Goal: Download file/media

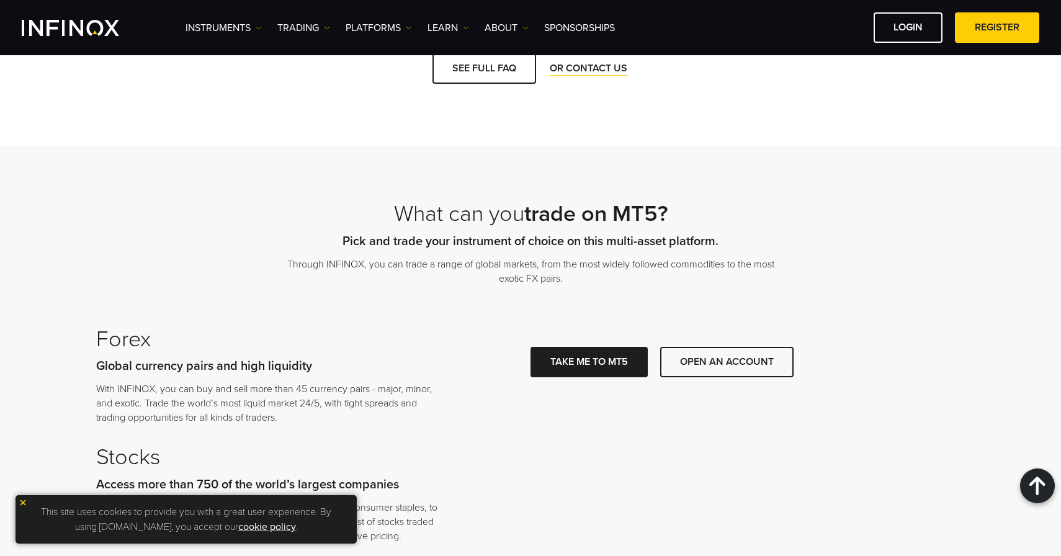
scroll to position [2585, 1]
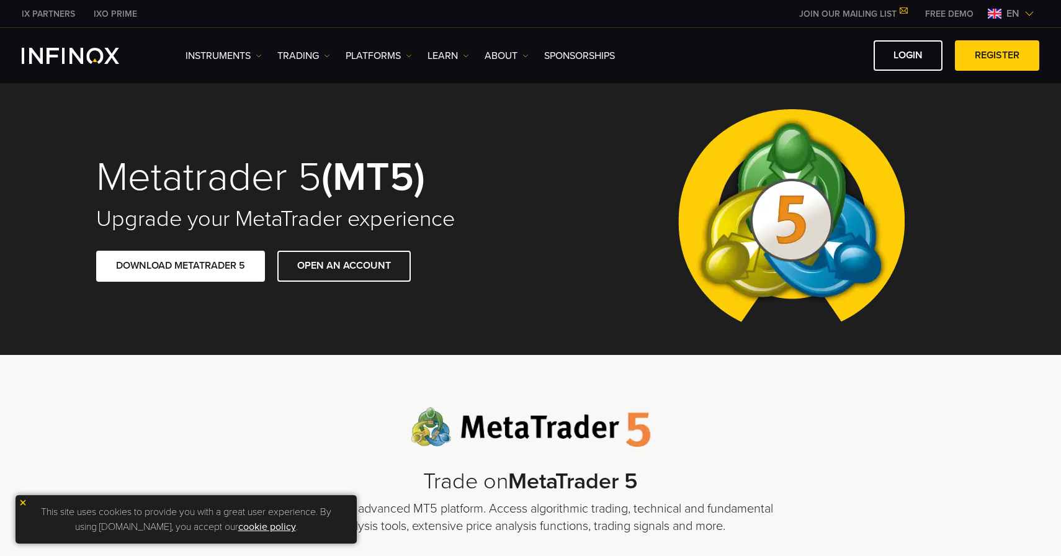
scroll to position [0, 0]
click at [225, 267] on link "DOWNLOAD METATRADER 5" at bounding box center [180, 266] width 169 height 30
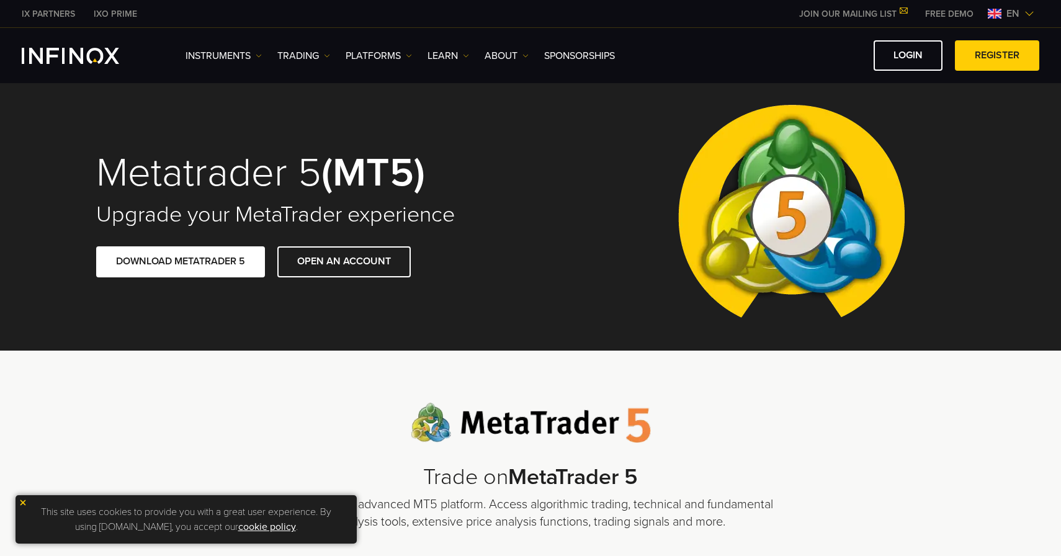
scroll to position [4, 0]
click at [392, 57] on link "PLATFORMS" at bounding box center [379, 55] width 66 height 15
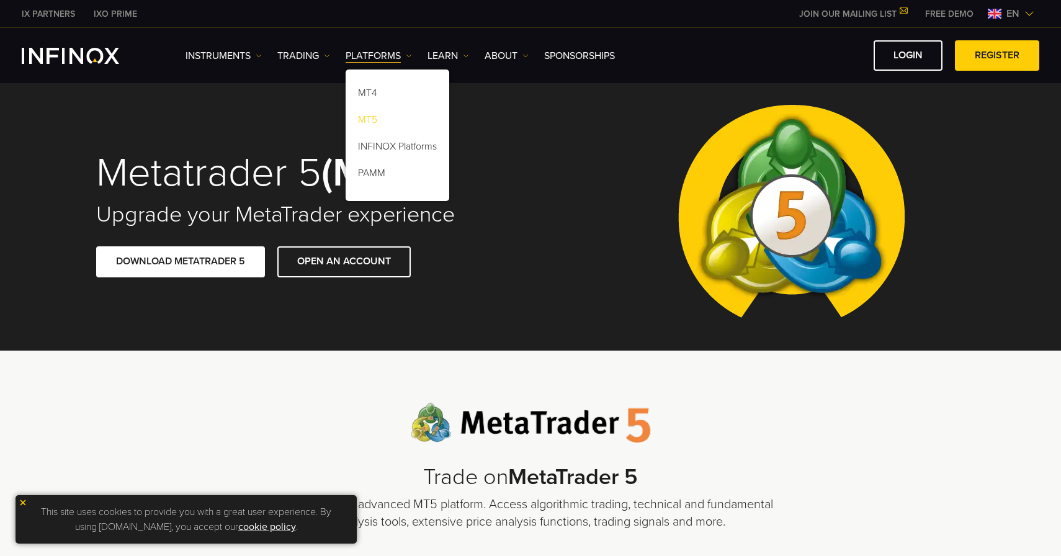
click at [371, 120] on link "MT5" at bounding box center [398, 122] width 104 height 27
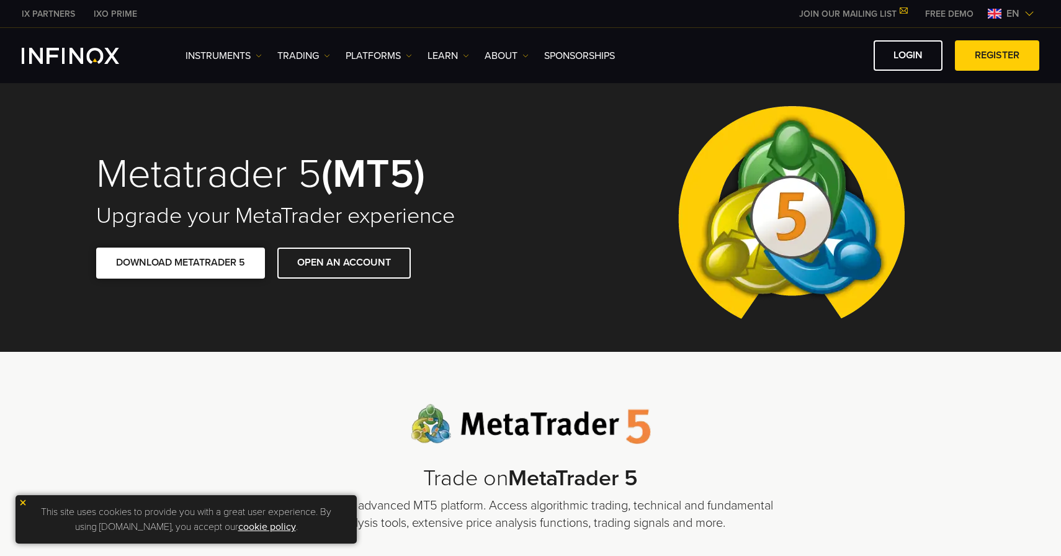
scroll to position [2, 0]
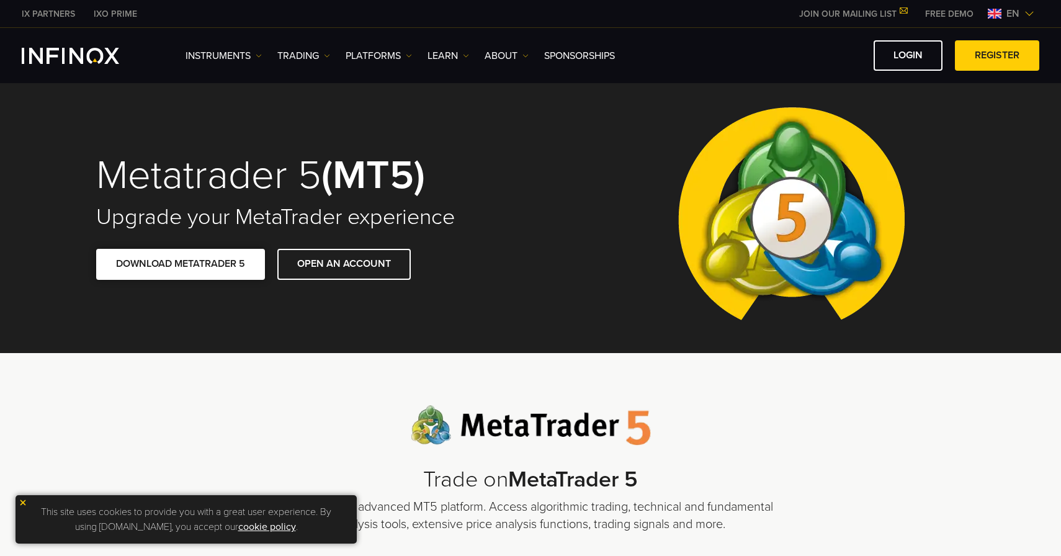
click at [225, 266] on link "DOWNLOAD METATRADER 5" at bounding box center [180, 264] width 169 height 30
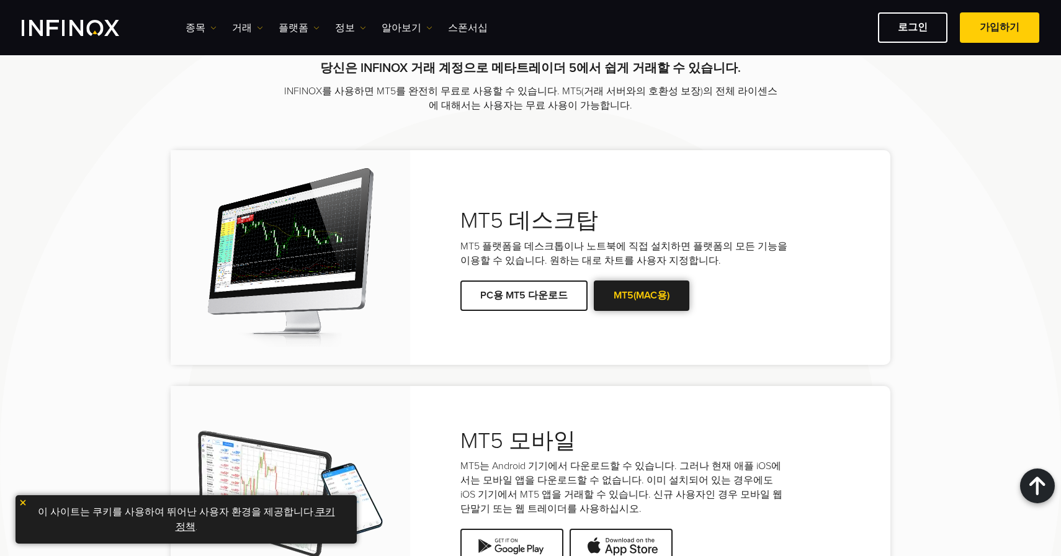
scroll to position [2463, 0]
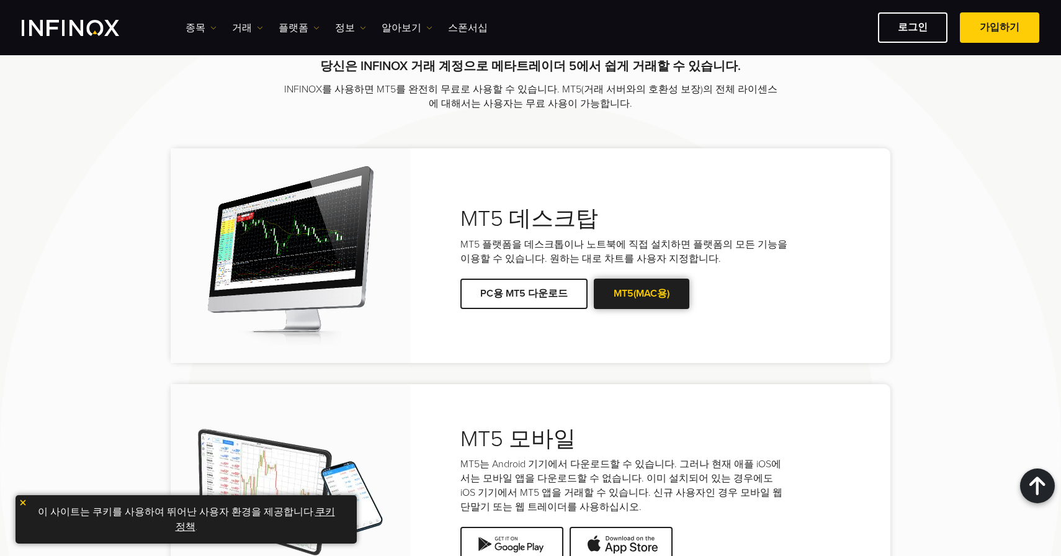
click at [642, 279] on link "MT5(MAC용)" at bounding box center [642, 294] width 96 height 30
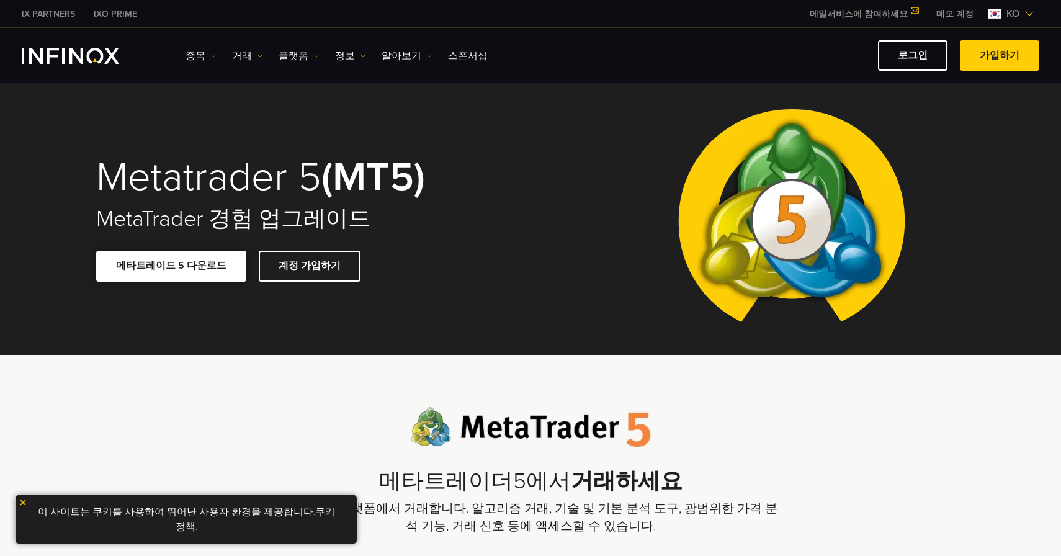
click at [174, 267] on link "메타트레이드 5 다운로드" at bounding box center [171, 266] width 150 height 30
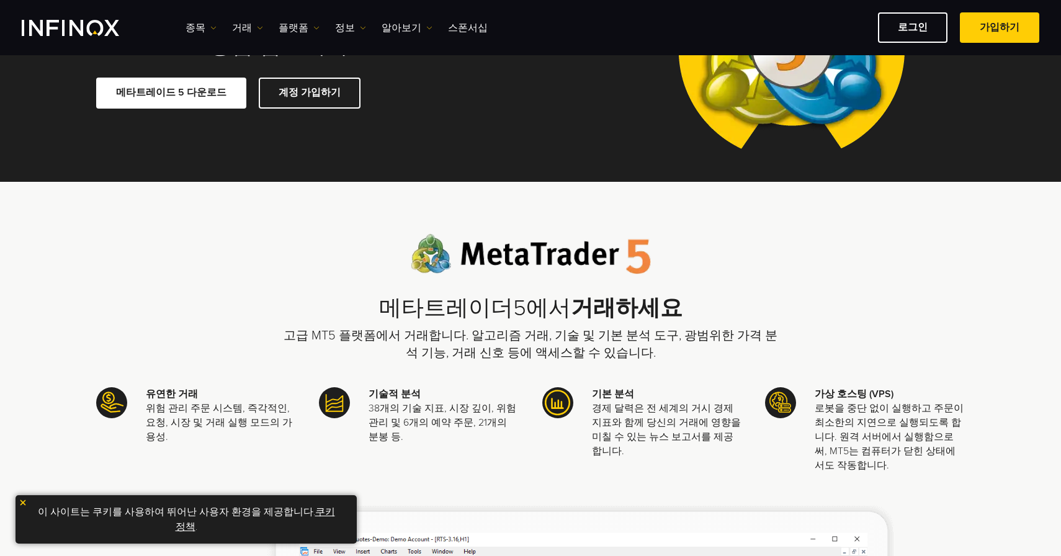
scroll to position [141, 0]
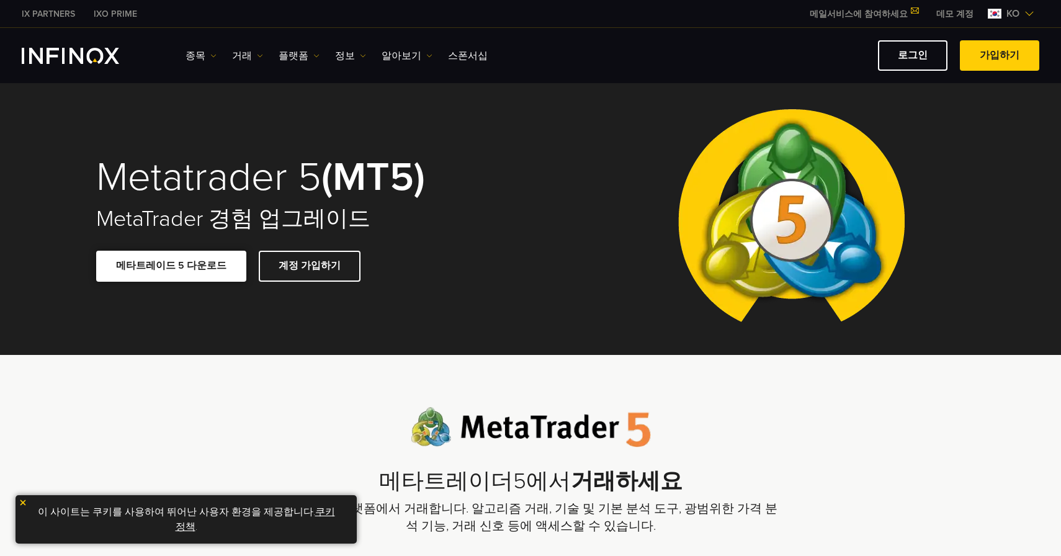
click at [179, 271] on link "메타트레이드 5 다운로드" at bounding box center [171, 266] width 150 height 30
click at [189, 263] on link "메타트레이드 5 다운로드" at bounding box center [171, 266] width 150 height 30
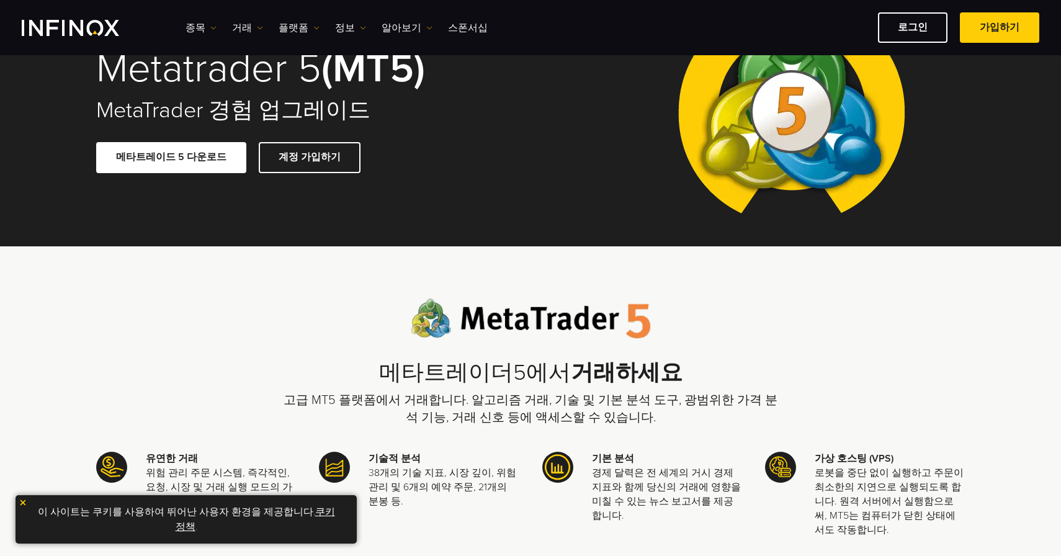
scroll to position [81, 0]
click at [313, 29] on img at bounding box center [316, 28] width 6 height 6
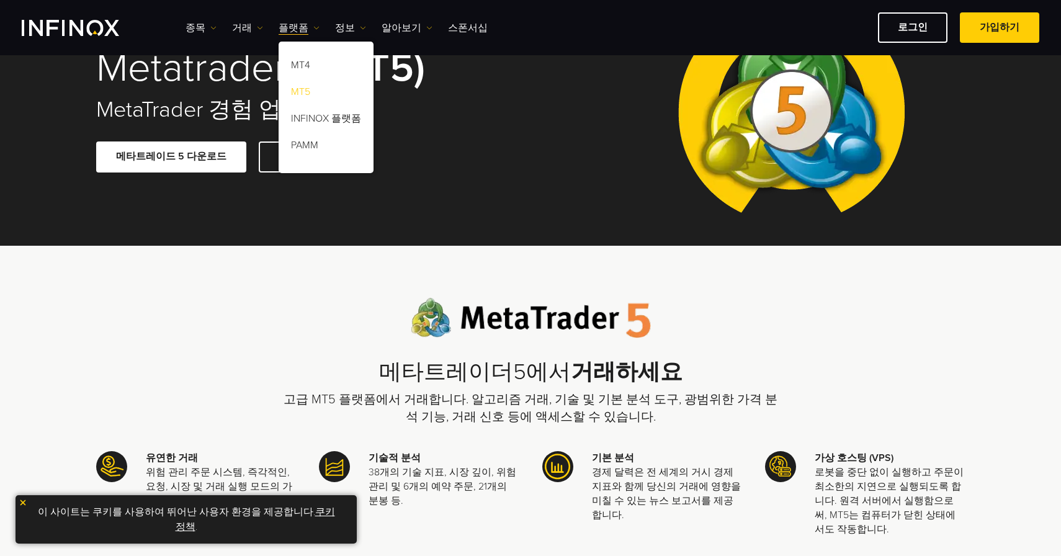
scroll to position [0, 0]
click at [300, 92] on link "MT5" at bounding box center [326, 94] width 95 height 27
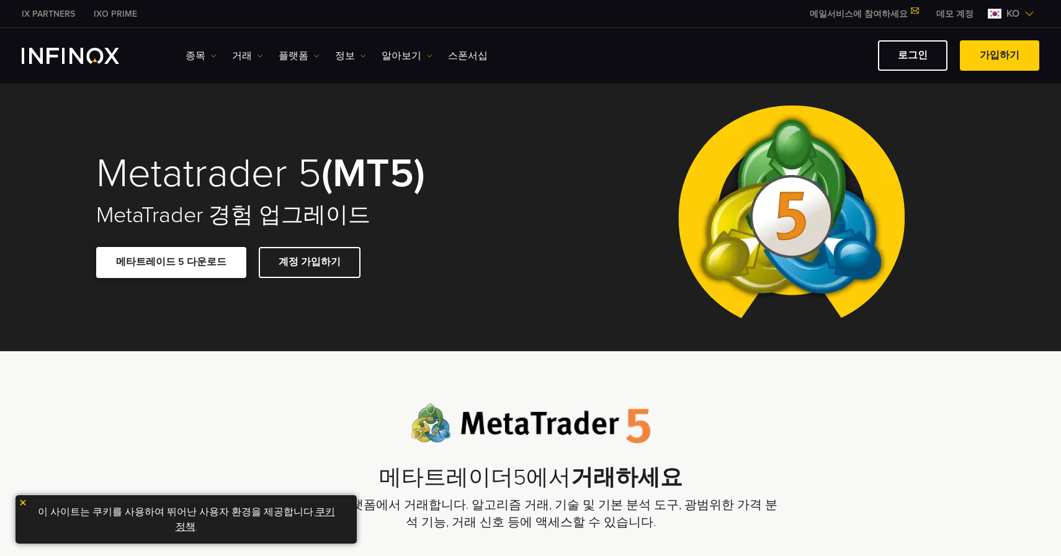
scroll to position [2, 0]
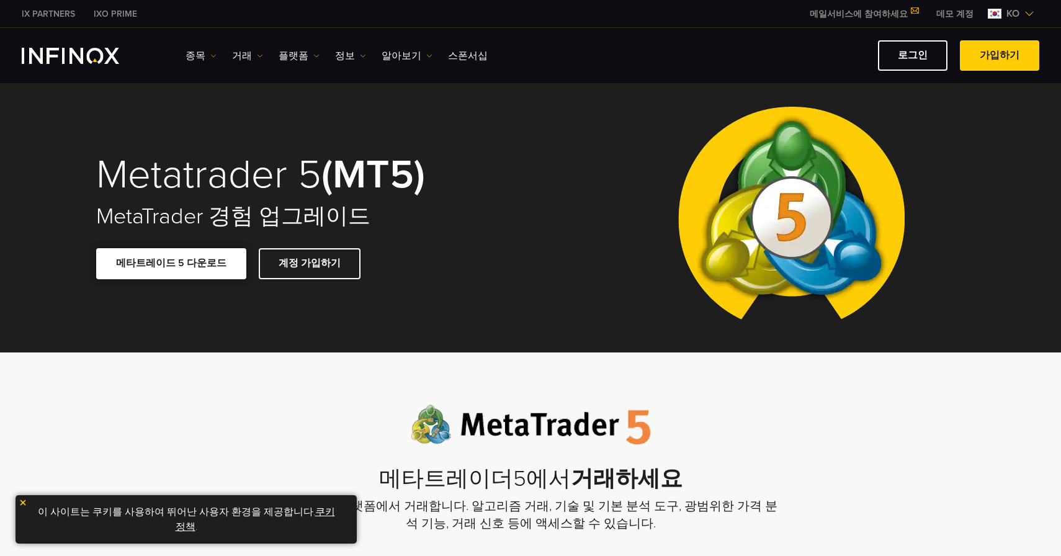
click at [179, 266] on link "메타트레이드 5 다운로드" at bounding box center [171, 263] width 150 height 30
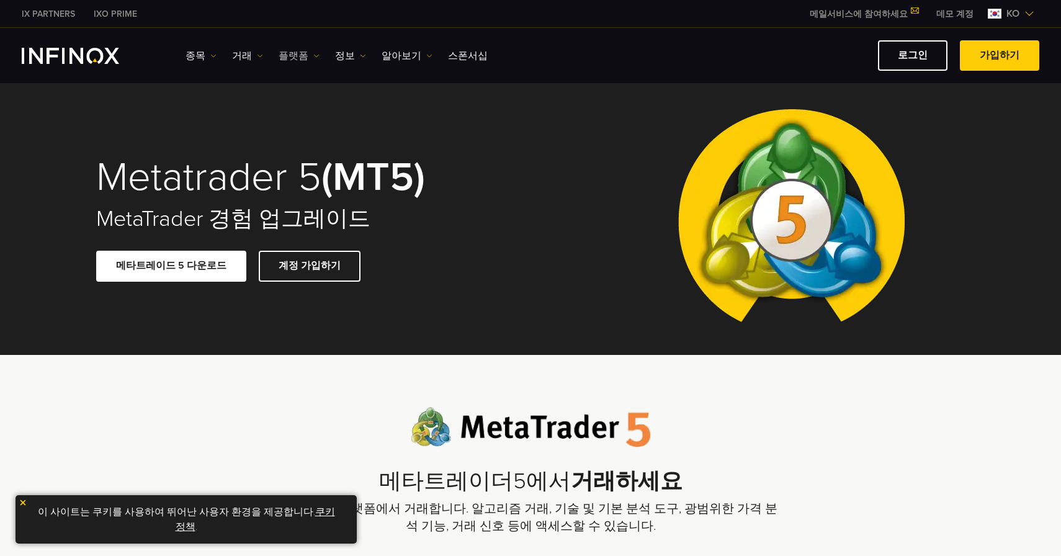
scroll to position [0, 0]
click at [249, 54] on link "거래" at bounding box center [247, 55] width 31 height 15
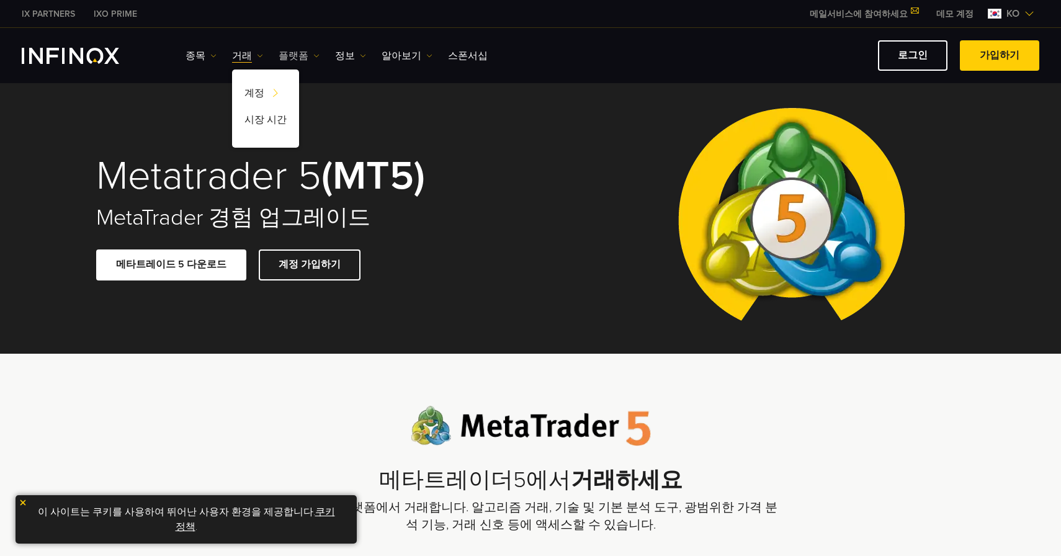
click at [296, 55] on link "플랫폼" at bounding box center [299, 55] width 41 height 15
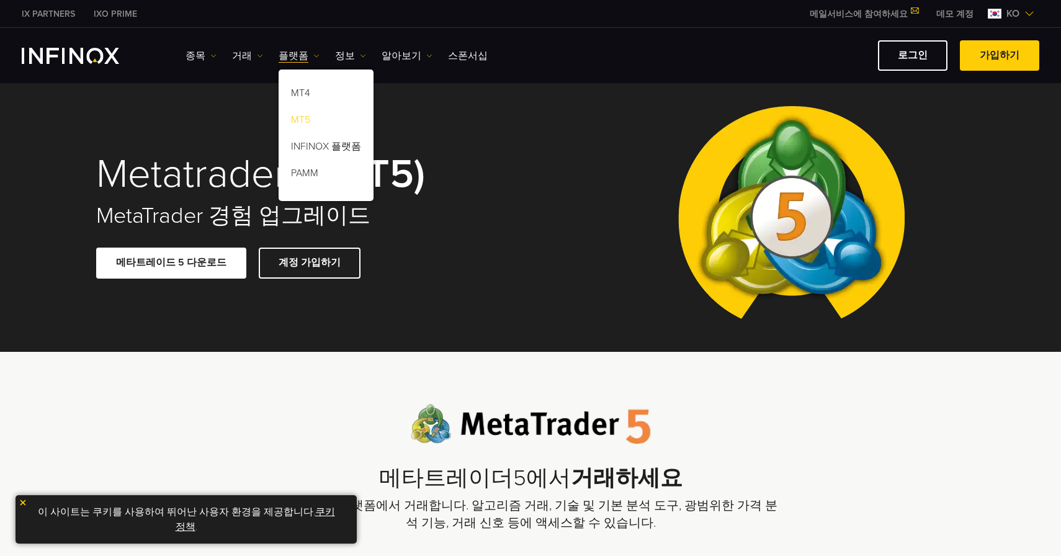
scroll to position [4, 1]
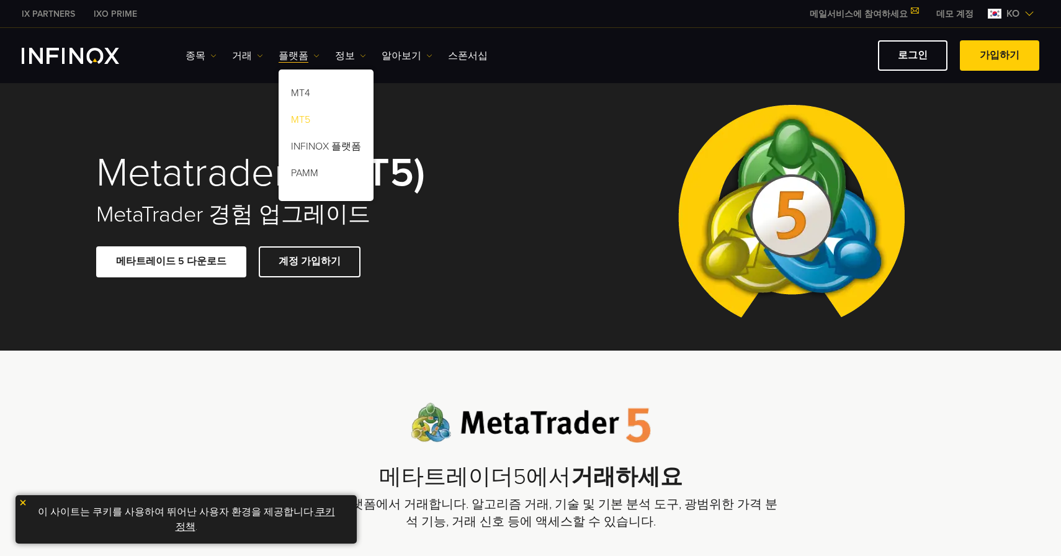
click at [297, 118] on link "MT5" at bounding box center [326, 122] width 95 height 27
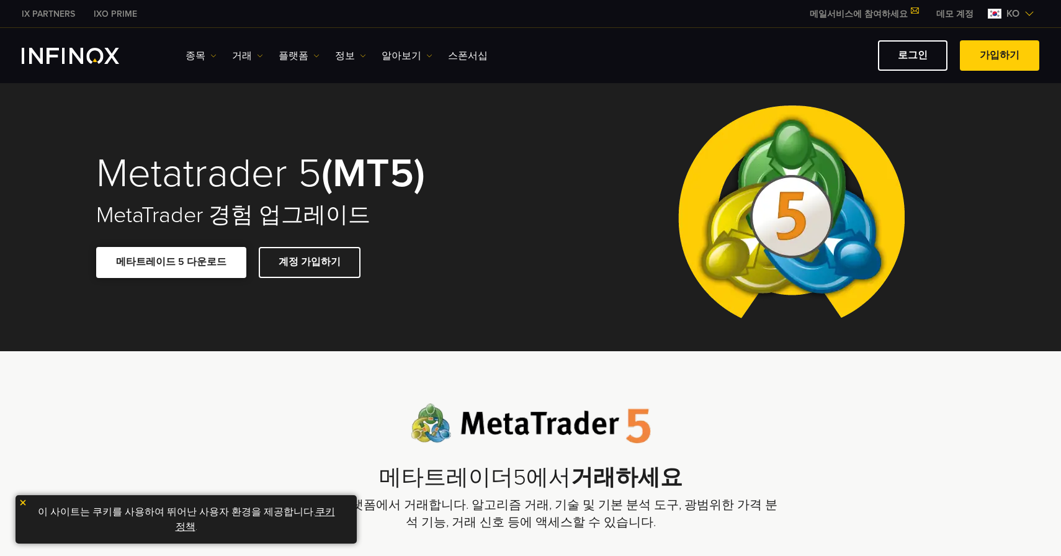
scroll to position [1, 0]
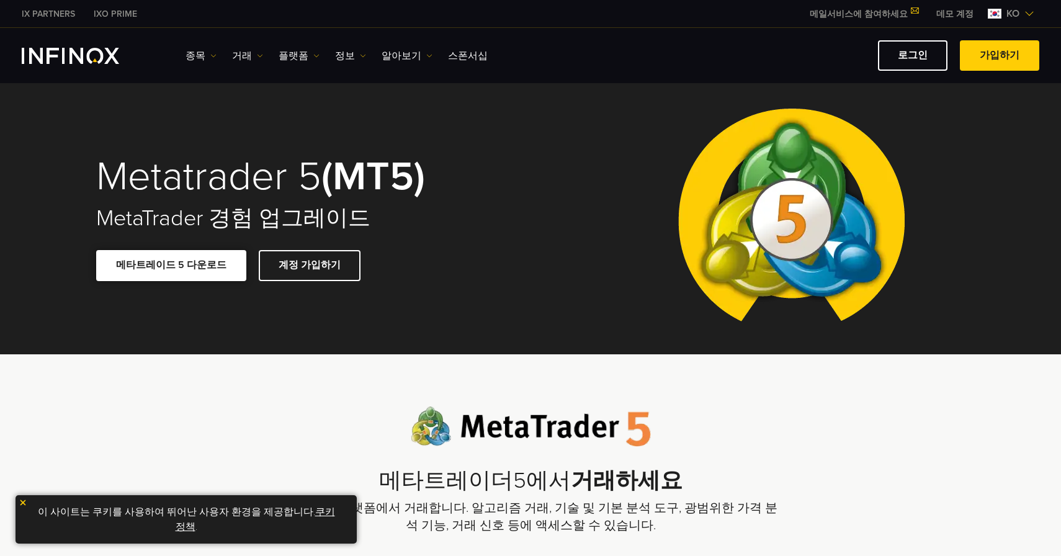
click at [169, 264] on link "메타트레이드 5 다운로드" at bounding box center [171, 265] width 150 height 30
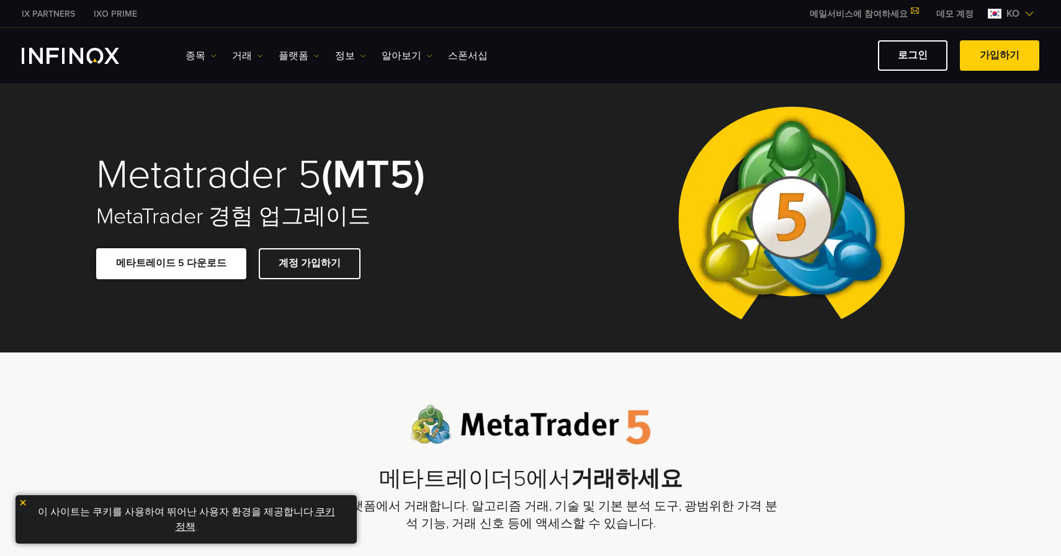
scroll to position [2, 0]
click at [188, 266] on link "메타트레이드 5 다운로드" at bounding box center [171, 263] width 150 height 30
